Goal: Transaction & Acquisition: Book appointment/travel/reservation

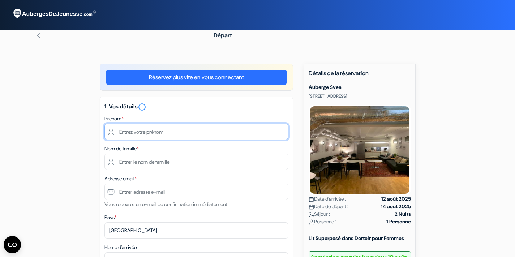
click at [208, 133] on input "text" at bounding box center [196, 132] width 184 height 16
type input "Alix"
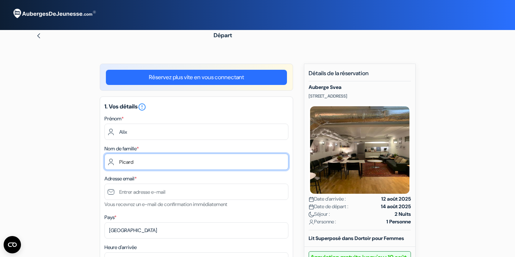
type input "Picard"
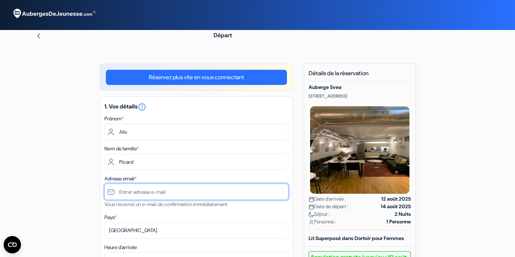
click at [185, 192] on input "text" at bounding box center [196, 192] width 184 height 16
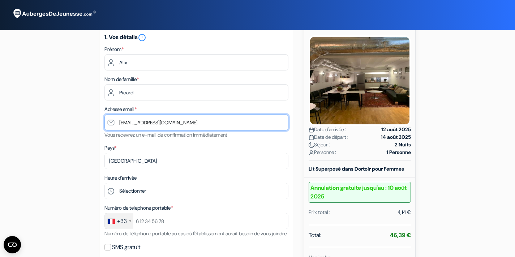
scroll to position [70, 0]
type input "[EMAIL_ADDRESS][DOMAIN_NAME]"
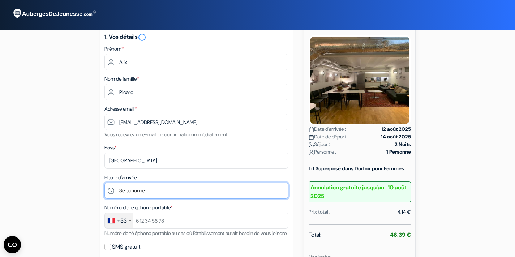
click at [104, 183] on select "Sélectionner 13:00 14:00 15:00 16:00 17:00 18:00 19:00 20:00" at bounding box center [196, 191] width 184 height 16
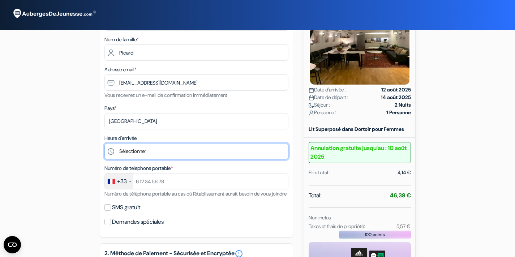
scroll to position [118, 0]
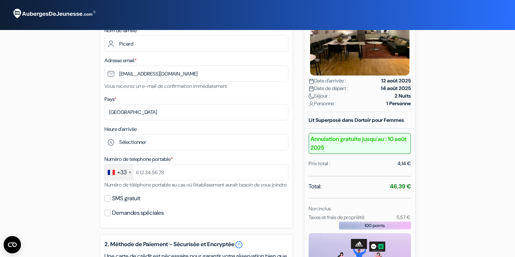
click at [183, 153] on div "1. Vos détails error_outline Prénom * Alix Nom de famille * Picard Adresse emai…" at bounding box center [196, 103] width 193 height 250
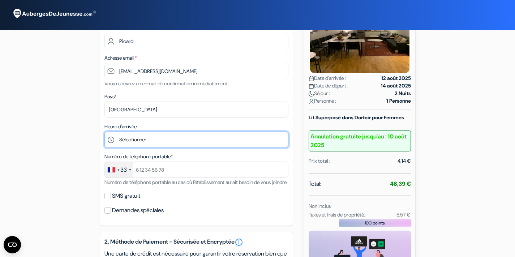
scroll to position [121, 0]
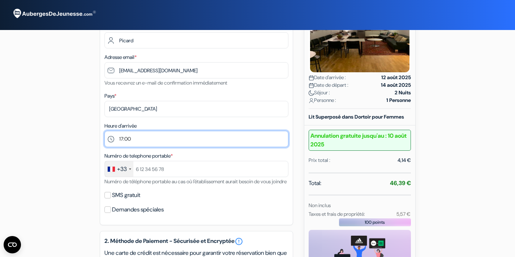
click option "17:00" at bounding box center [0, 0] width 0 height 0
click option "16:00" at bounding box center [0, 0] width 0 height 0
select select "13"
click option "13:00" at bounding box center [0, 0] width 0 height 0
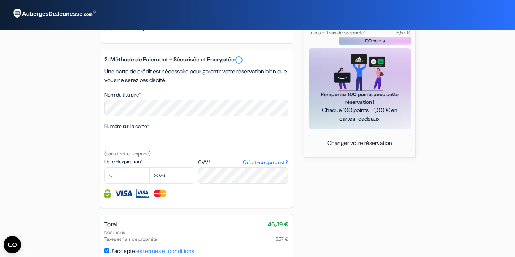
scroll to position [308, 0]
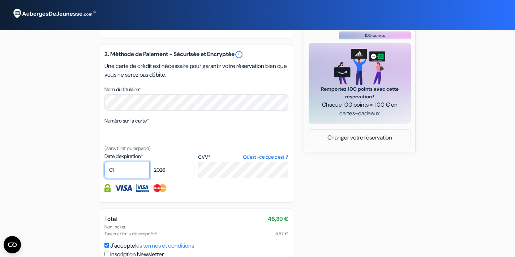
click at [104, 162] on select "01 02 03 04 05 06 07 08 09 10 11 12" at bounding box center [126, 170] width 45 height 16
select select "09"
click option "09" at bounding box center [0, 0] width 0 height 0
click at [149, 162] on select "2025 2026 2027 2028 2029 2030 2031 2032 2033 2034 2035 2036 2037 2038 2039 2040…" at bounding box center [171, 170] width 45 height 16
select select "2027"
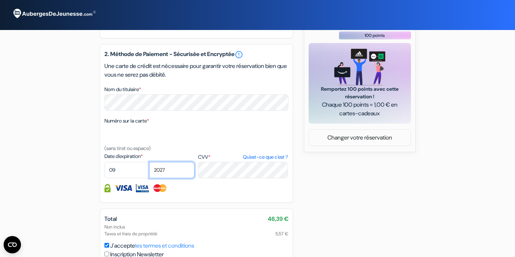
click option "2027" at bounding box center [0, 0] width 0 height 0
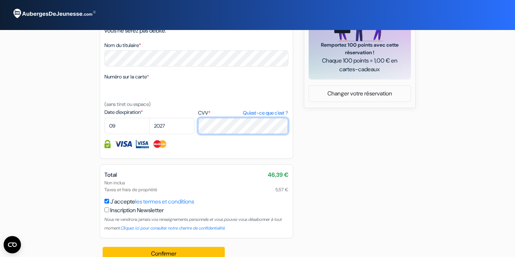
scroll to position [364, 0]
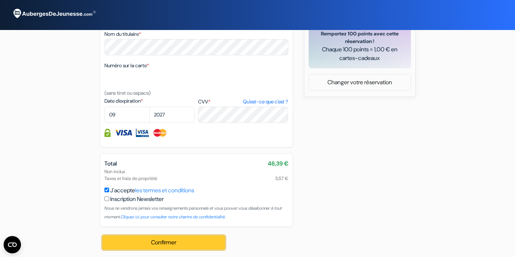
click at [198, 249] on button "Confirmer Loading..." at bounding box center [164, 243] width 123 height 14
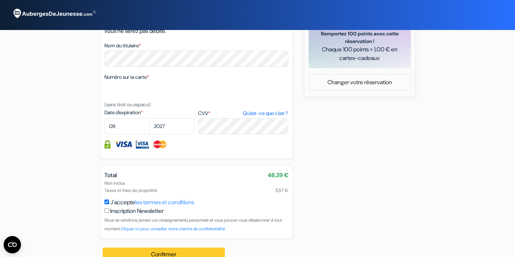
scroll to position [162, 0]
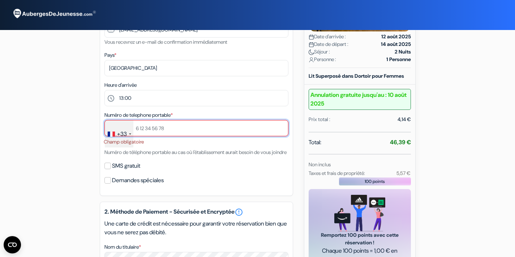
type input "0"
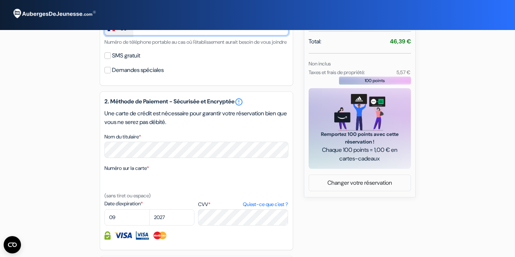
scroll to position [377, 0]
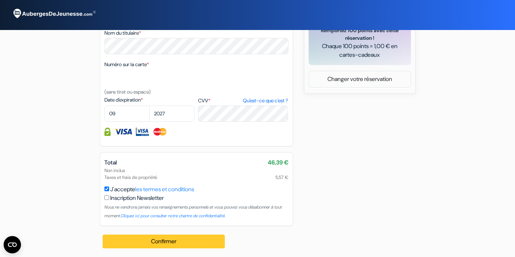
type input "695625415"
click at [172, 248] on button "Confirmer Loading..." at bounding box center [164, 242] width 123 height 14
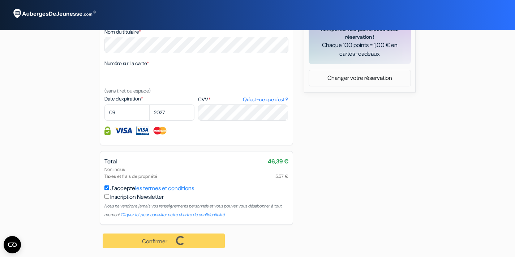
click at [173, 244] on div "Confirmer Loading... Traitement de la demande..." at bounding box center [164, 241] width 129 height 32
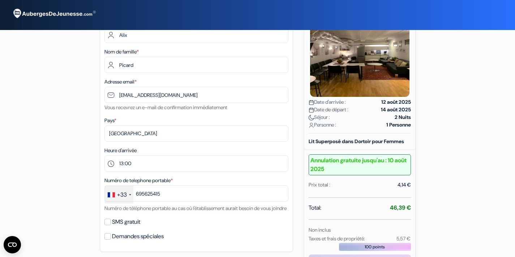
scroll to position [159, 0]
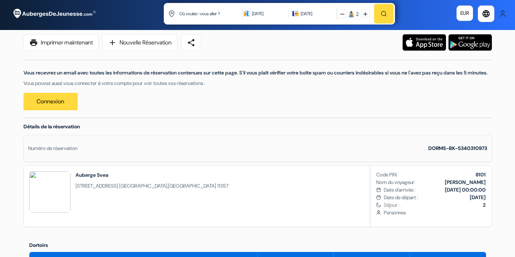
scroll to position [54, 0]
